Goal: Task Accomplishment & Management: Use online tool/utility

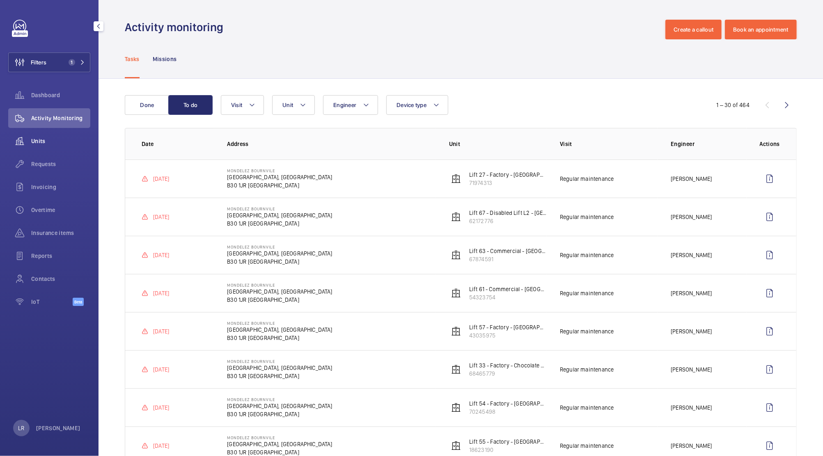
click at [60, 139] on span "Units" at bounding box center [60, 141] width 59 height 8
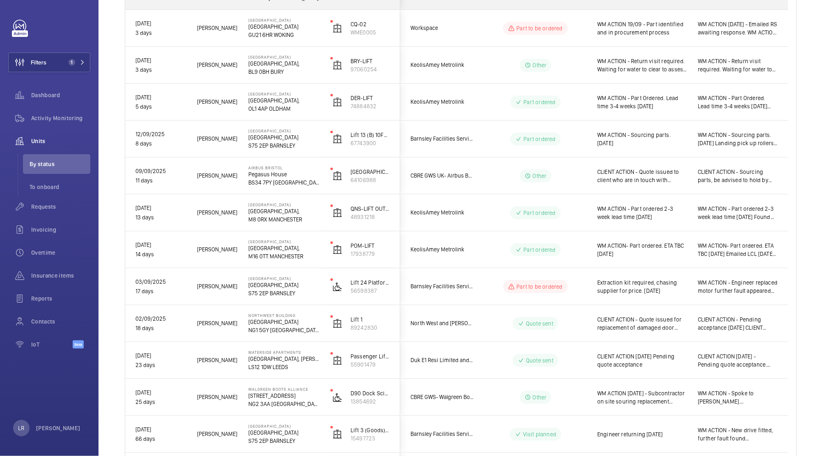
scroll to position [178, 0]
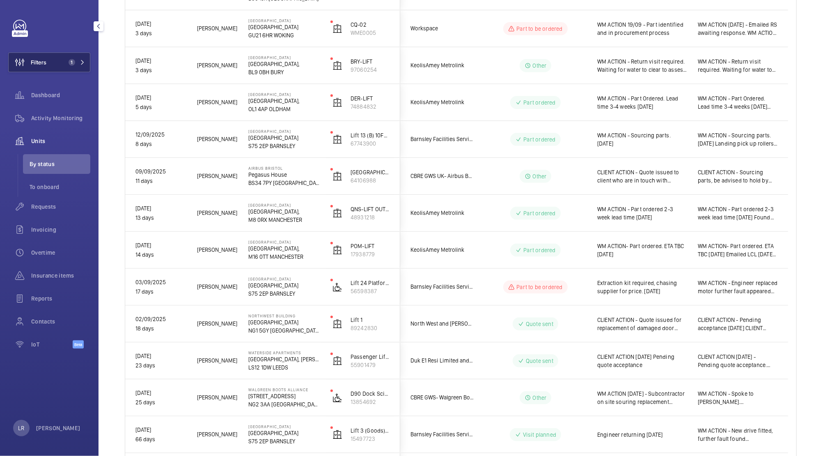
click at [76, 65] on span "1" at bounding box center [75, 62] width 20 height 7
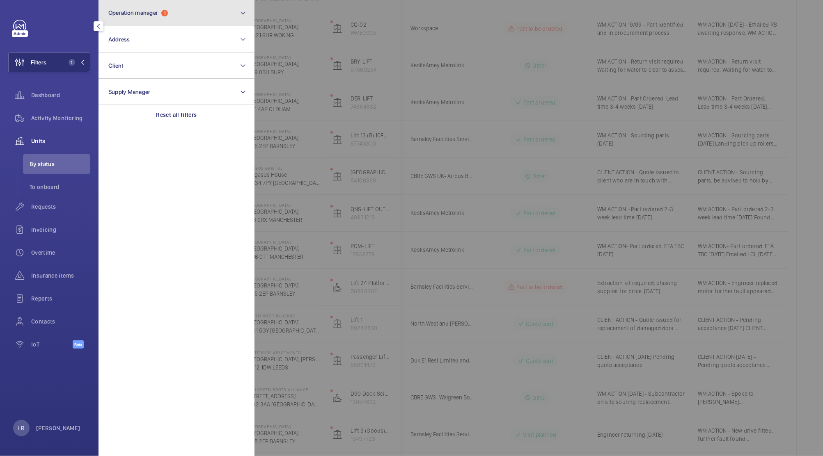
click at [173, 19] on button "Operation manager 1" at bounding box center [176, 13] width 156 height 26
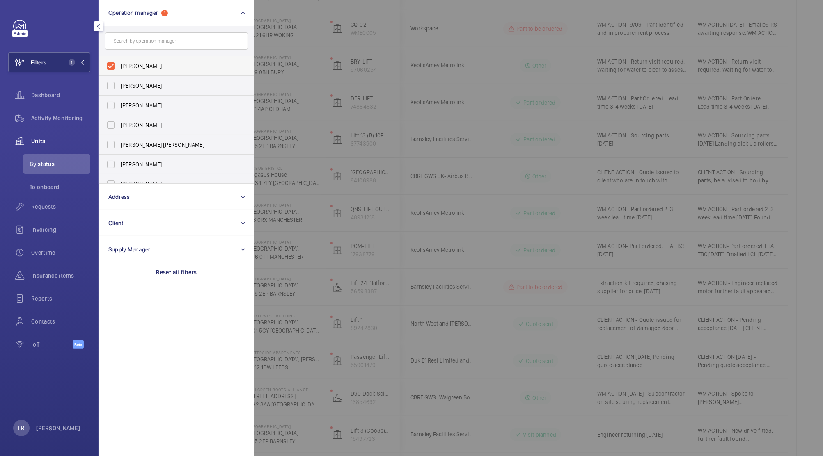
click at [154, 71] on label "[PERSON_NAME]" at bounding box center [170, 66] width 143 height 20
click at [119, 71] on input "[PERSON_NAME]" at bounding box center [111, 66] width 16 height 16
checkbox input "false"
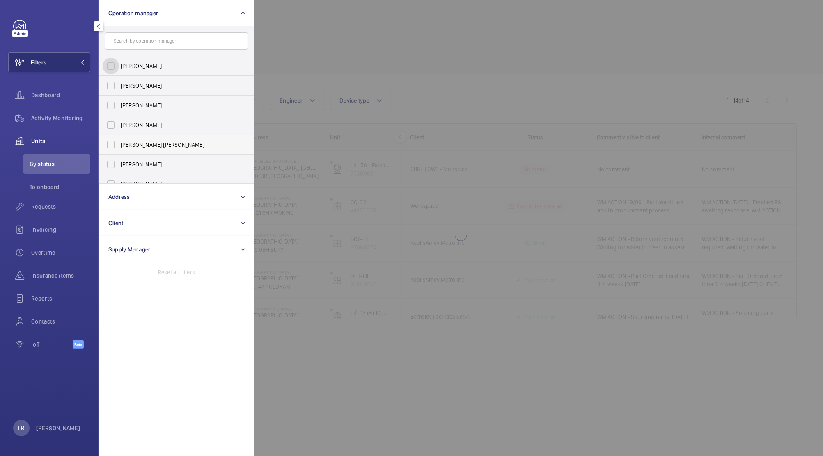
scroll to position [30, 0]
click at [154, 154] on span "[PERSON_NAME]" at bounding box center [177, 154] width 113 height 8
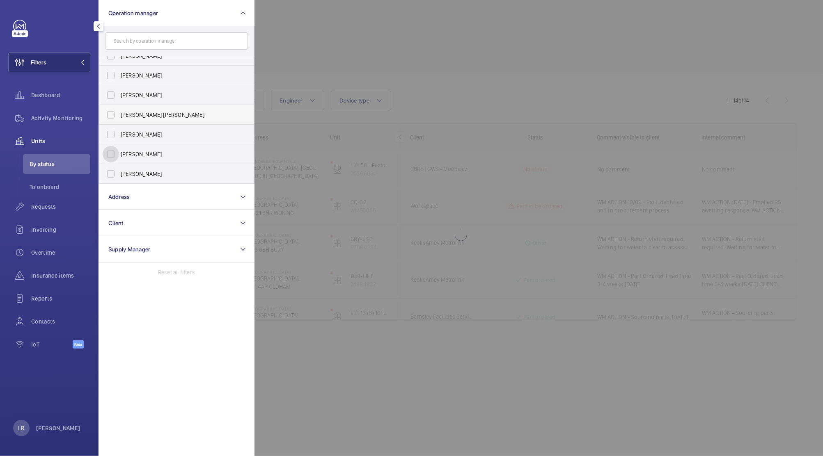
click at [119, 154] on input "[PERSON_NAME]" at bounding box center [111, 154] width 16 height 16
checkbox input "true"
click at [398, 30] on div at bounding box center [665, 228] width 823 height 456
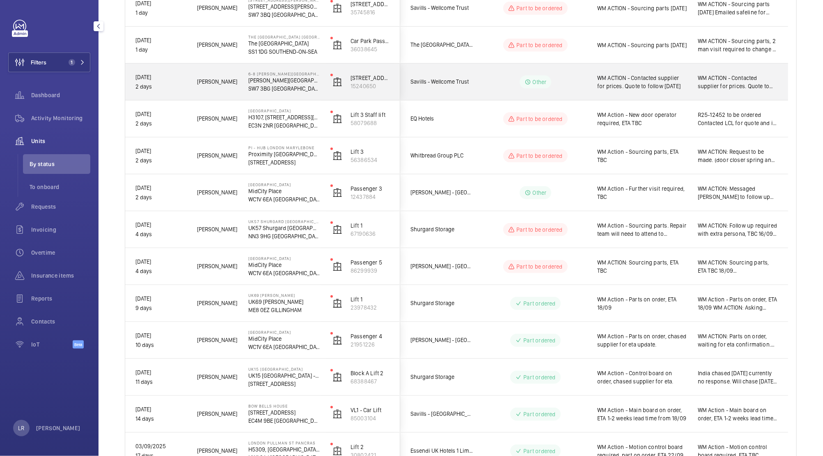
scroll to position [272, 0]
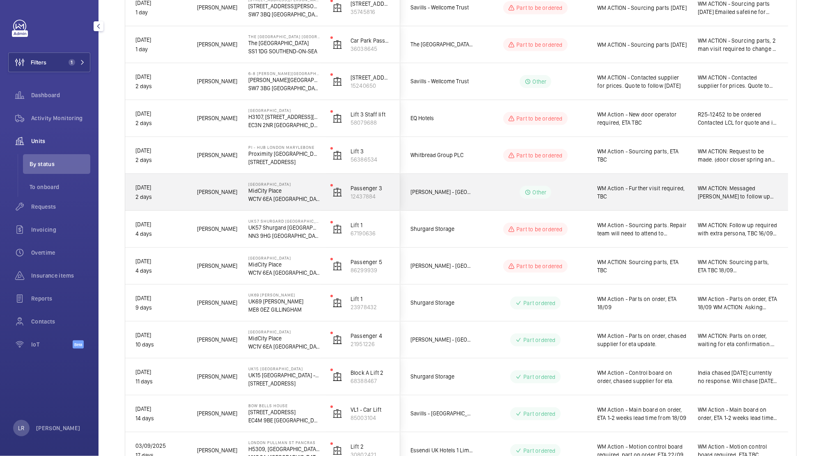
click at [489, 188] on wm-front-pills-cell "Other" at bounding box center [535, 192] width 102 height 13
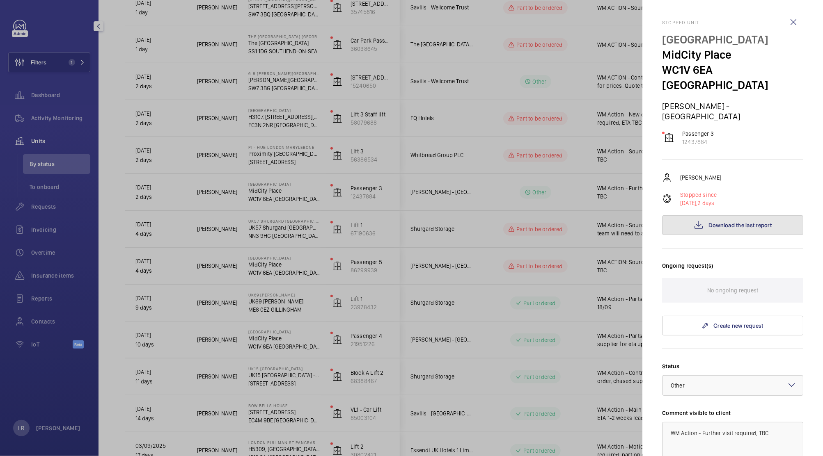
click at [688, 215] on button "Download the last report" at bounding box center [732, 225] width 141 height 20
